Goal: Task Accomplishment & Management: Manage account settings

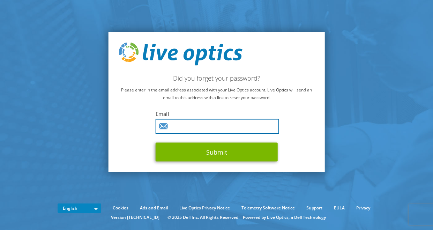
click at [180, 129] on input "text" at bounding box center [218, 126] width 124 height 15
type input "nikola.dervisevic@asseco-see.rs"
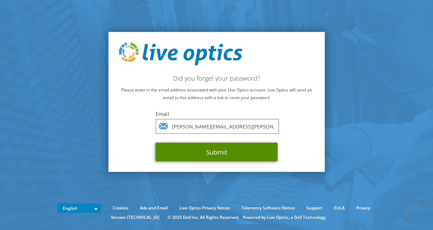
click at [223, 155] on button "Submit" at bounding box center [217, 151] width 122 height 19
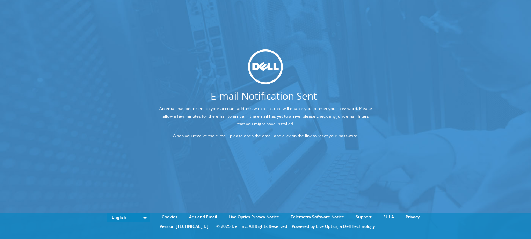
click at [181, 96] on h1 "E-mail Notification Sent" at bounding box center [264, 96] width 262 height 10
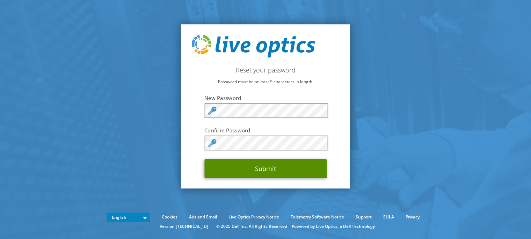
click at [252, 171] on button "Submit" at bounding box center [265, 169] width 122 height 19
